Goal: Check status: Verify the current state of an ongoing process or item

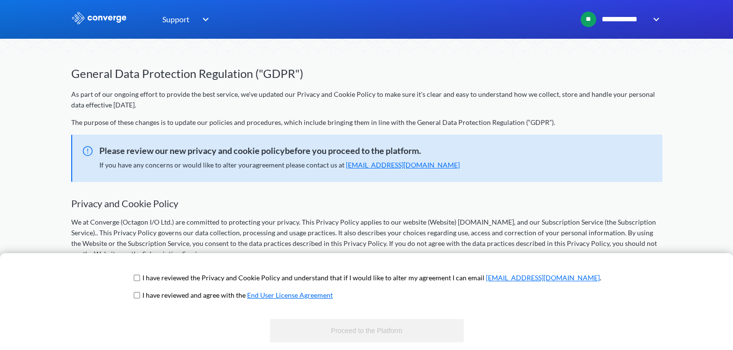
click at [173, 279] on span "I have reviewed the Privacy and Cookie Policy and understand that if I would li…" at bounding box center [367, 281] width 470 height 17
click at [140, 295] on input "checkbox" at bounding box center [137, 296] width 6 height 8
checkbox input "true"
click at [140, 277] on input "checkbox" at bounding box center [137, 278] width 6 height 8
checkbox input "true"
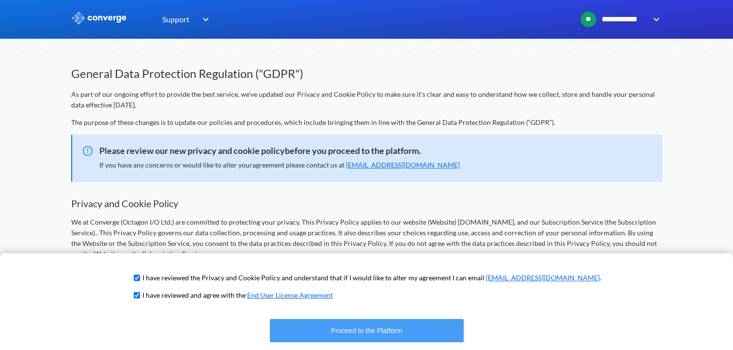
click at [376, 333] on button "Proceed to the Platform" at bounding box center [367, 330] width 194 height 23
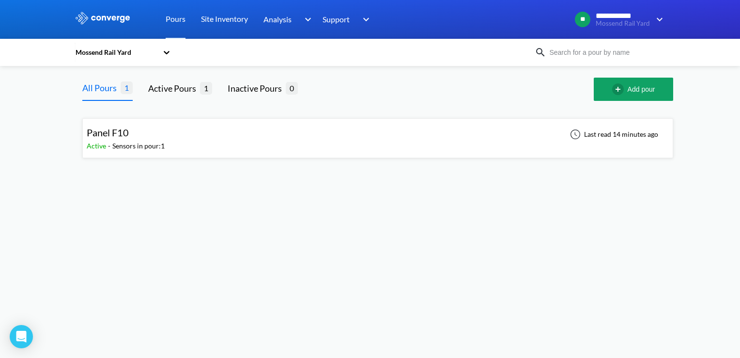
click at [197, 144] on div "Panel F10 Active - Sensors in pour: 1 Last read 14 minutes ago" at bounding box center [378, 138] width 582 height 31
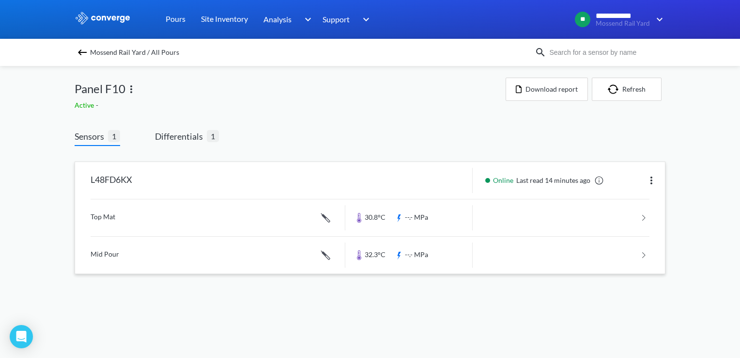
click at [136, 220] on link at bounding box center [370, 217] width 559 height 37
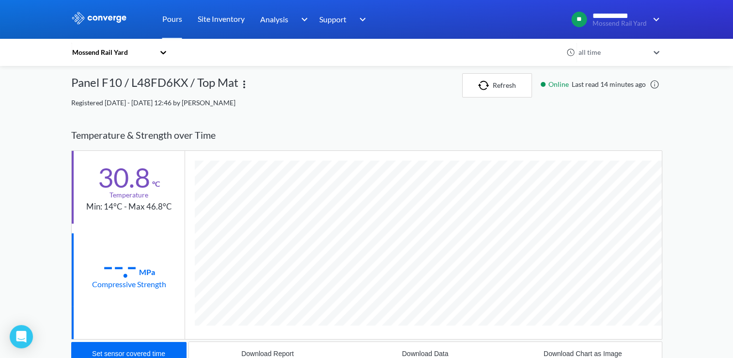
scroll to position [0, 0]
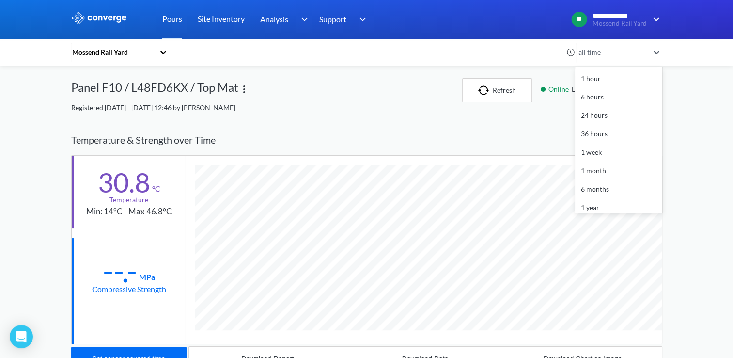
click at [660, 51] on icon at bounding box center [657, 52] width 6 height 3
click at [687, 86] on div "**********" at bounding box center [366, 301] width 733 height 602
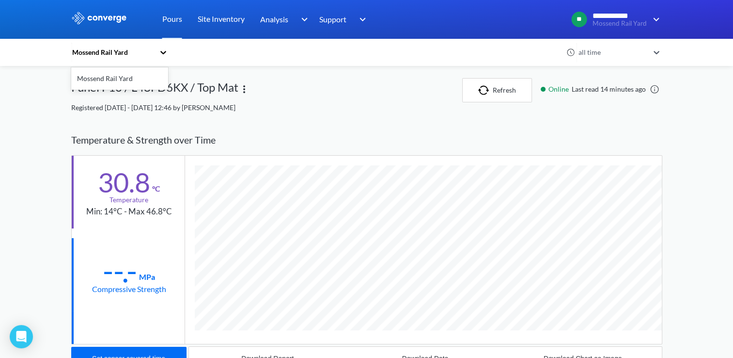
click at [158, 52] on div "Mossend Rail Yard" at bounding box center [114, 52] width 87 height 22
click at [217, 96] on div "Panel F10 / L48FD6KX / Top Mat" at bounding box center [154, 90] width 167 height 24
click at [172, 17] on link "Pours" at bounding box center [172, 19] width 20 height 39
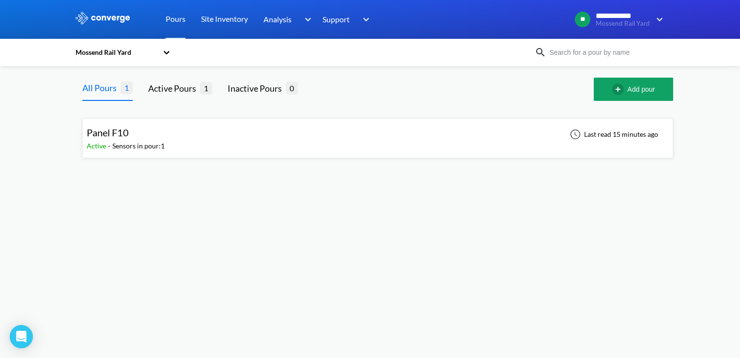
click at [150, 138] on div "Panel F10" at bounding box center [126, 132] width 78 height 15
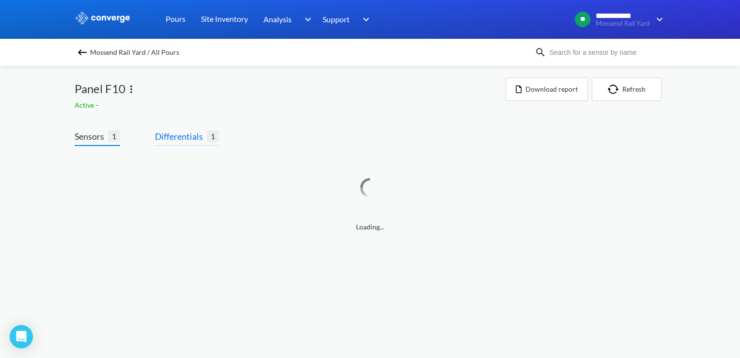
click at [186, 134] on span "Differentials" at bounding box center [181, 136] width 52 height 14
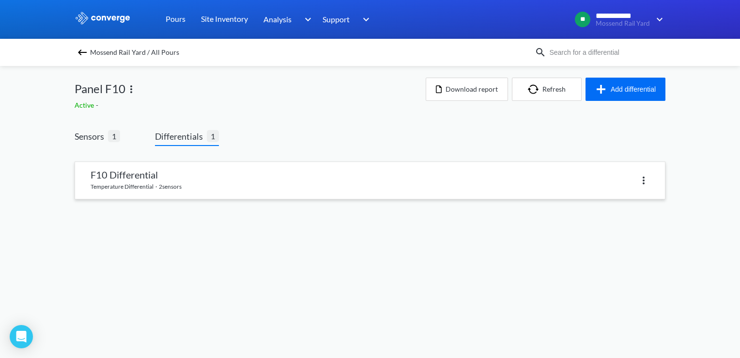
click at [171, 178] on link at bounding box center [370, 180] width 590 height 37
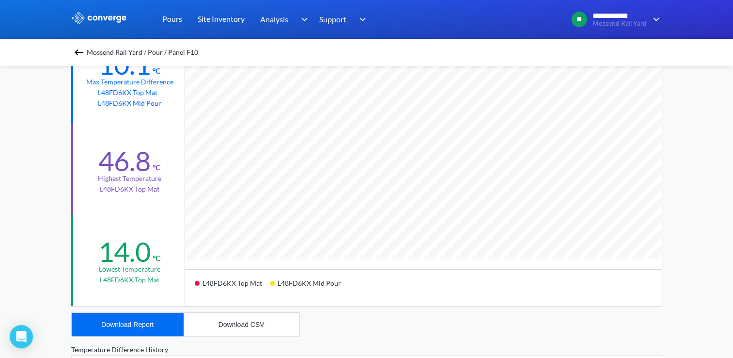
scroll to position [811, 733]
click at [72, 88] on div "10.1 °C Max temperature difference L48FD6KX Top Mat L48FD6KX Mid Pour" at bounding box center [128, 78] width 115 height 91
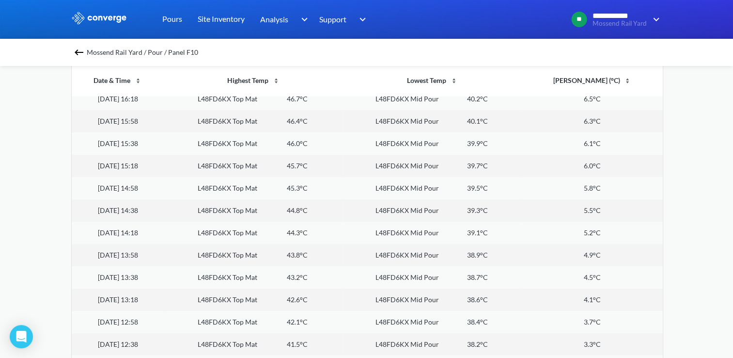
scroll to position [0, 0]
